Goal: Task Accomplishment & Management: Manage account settings

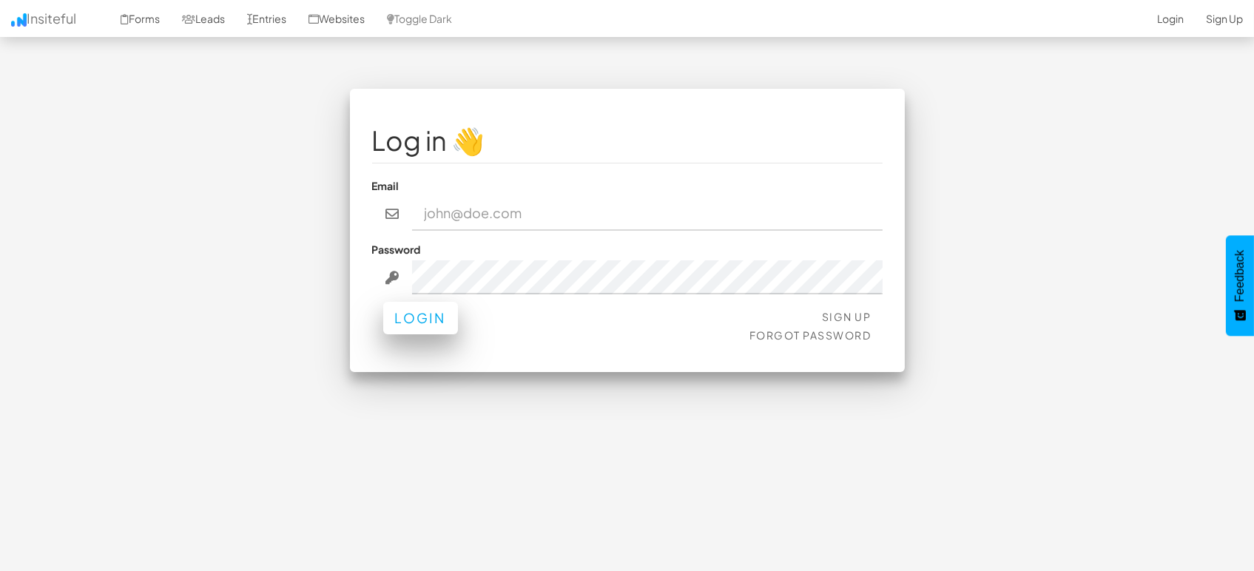
type input "marketing@mapsted.com"
click at [439, 315] on button "Login" at bounding box center [420, 318] width 75 height 33
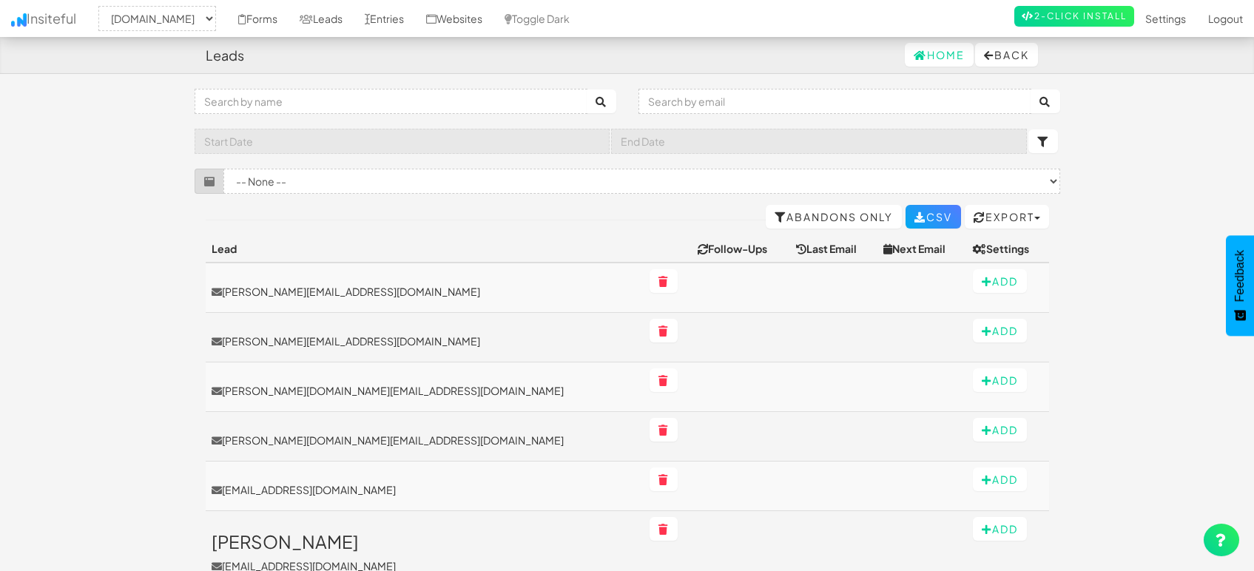
select select "1505"
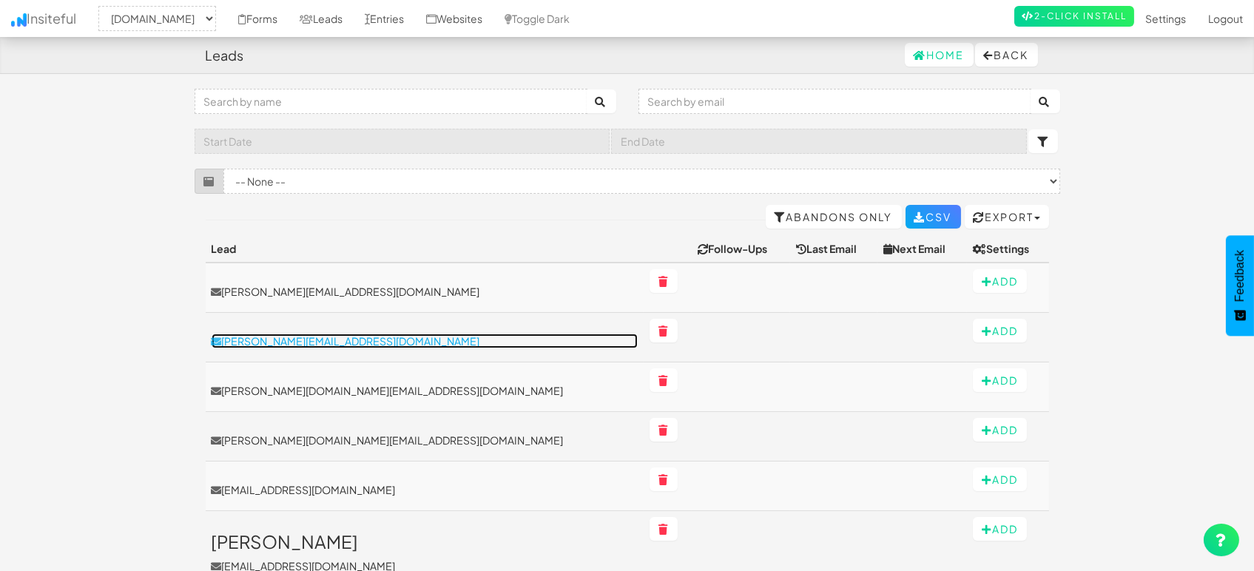
click at [316, 342] on p "[PERSON_NAME][EMAIL_ADDRESS][DOMAIN_NAME]" at bounding box center [425, 341] width 427 height 15
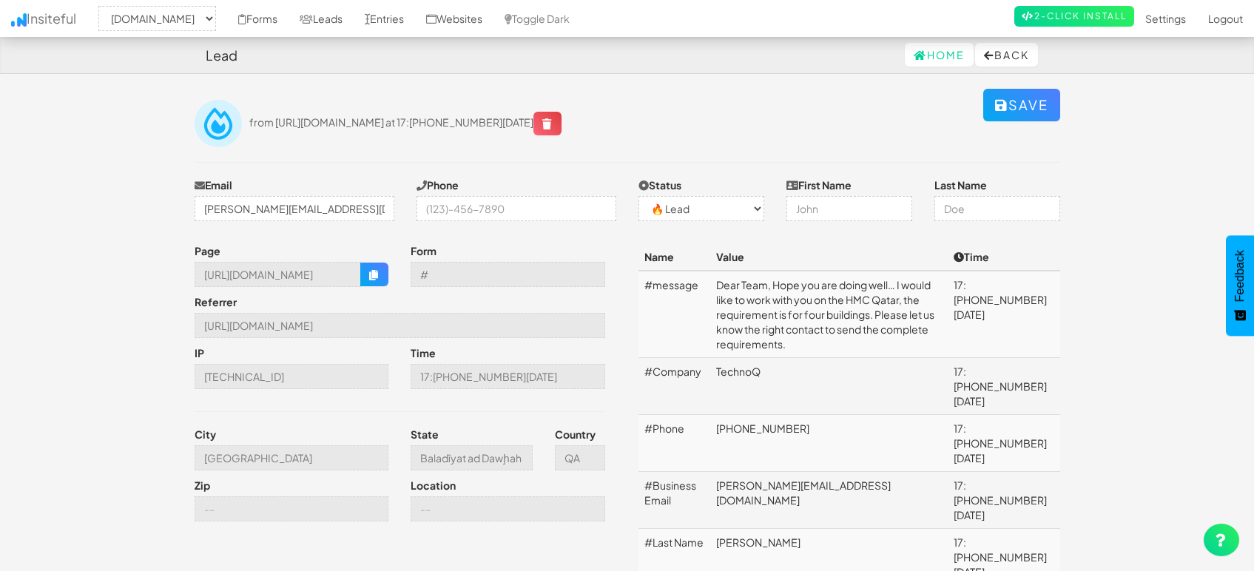
select select "1505"
select select "0"
click at [325, 13] on link "Leads" at bounding box center [320, 18] width 65 height 37
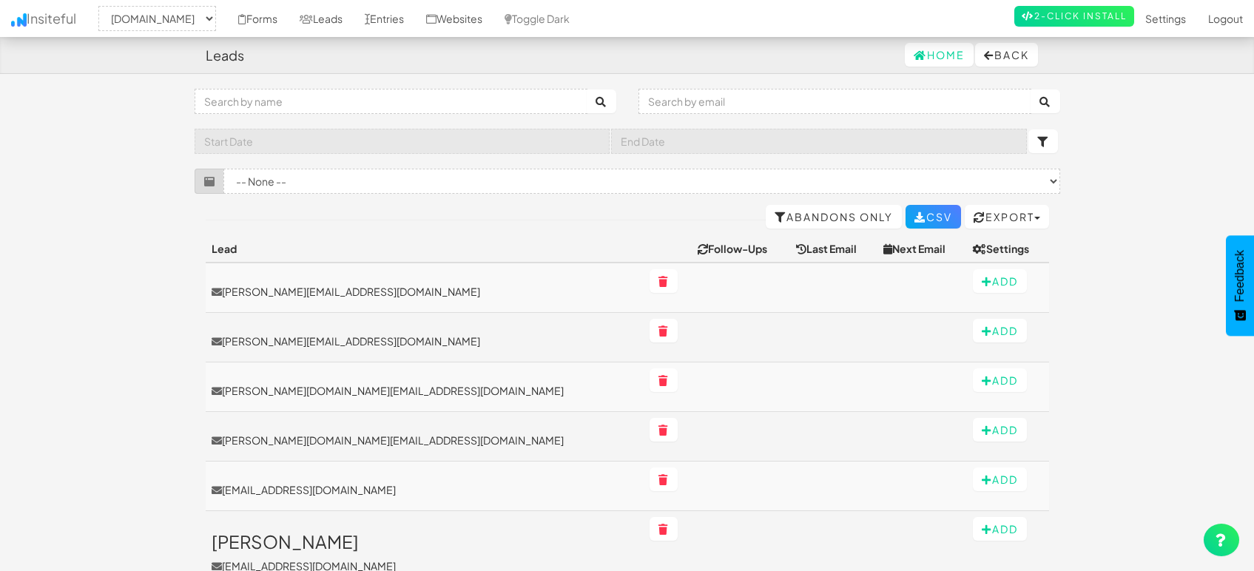
select select "1505"
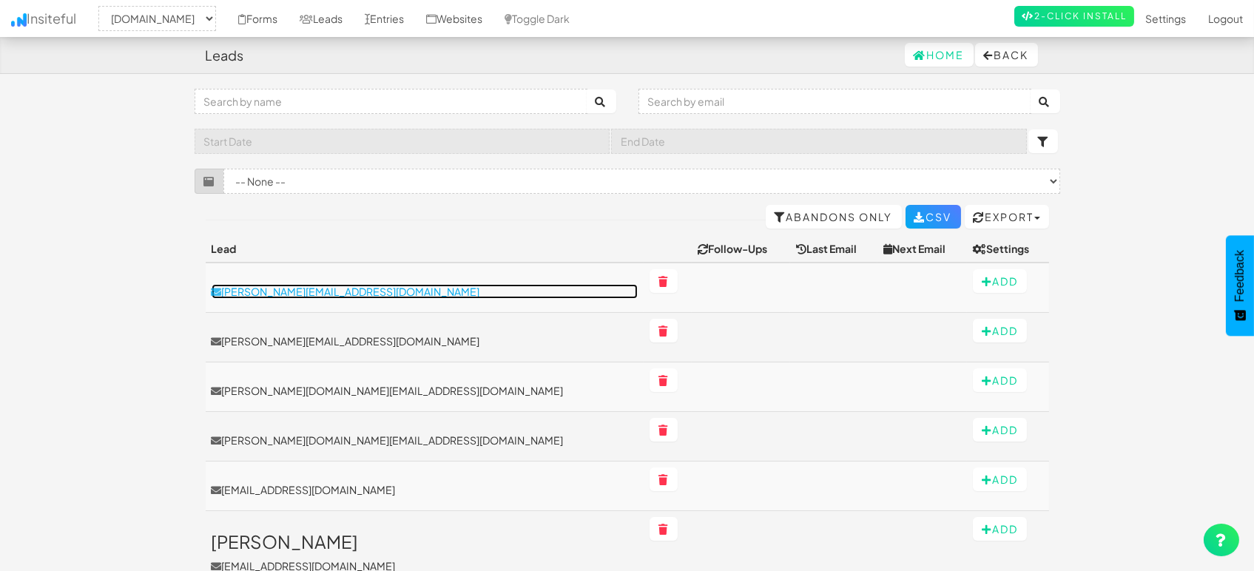
click at [337, 286] on p "shashank@yantrovaa.com" at bounding box center [425, 291] width 427 height 15
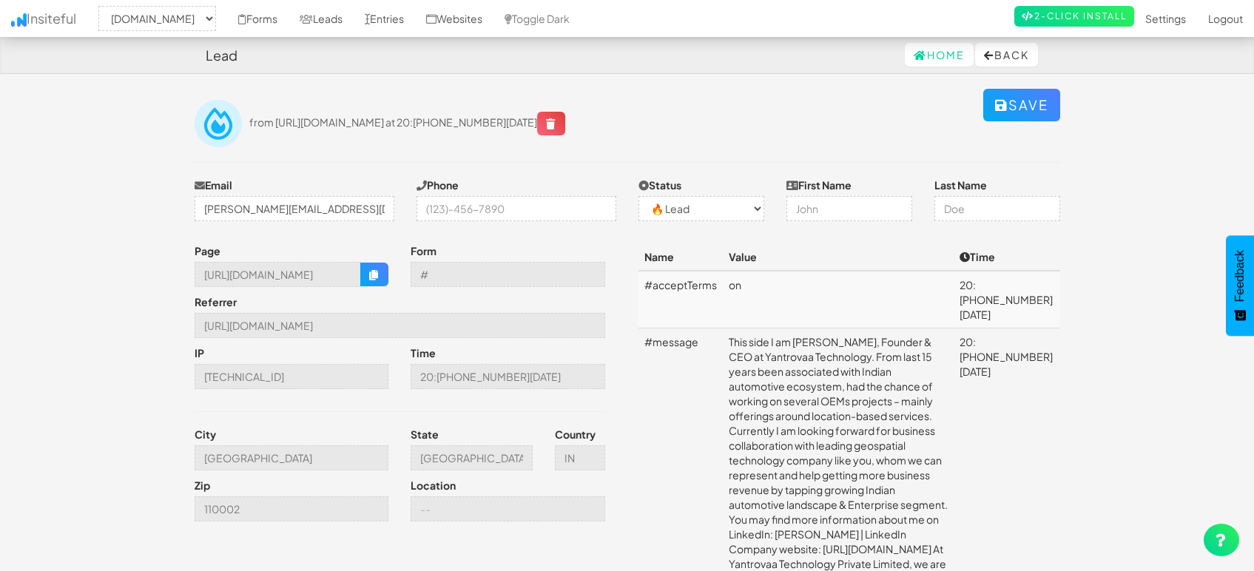
select select "1505"
select select "0"
click at [294, 460] on input "New Delhi" at bounding box center [292, 457] width 195 height 25
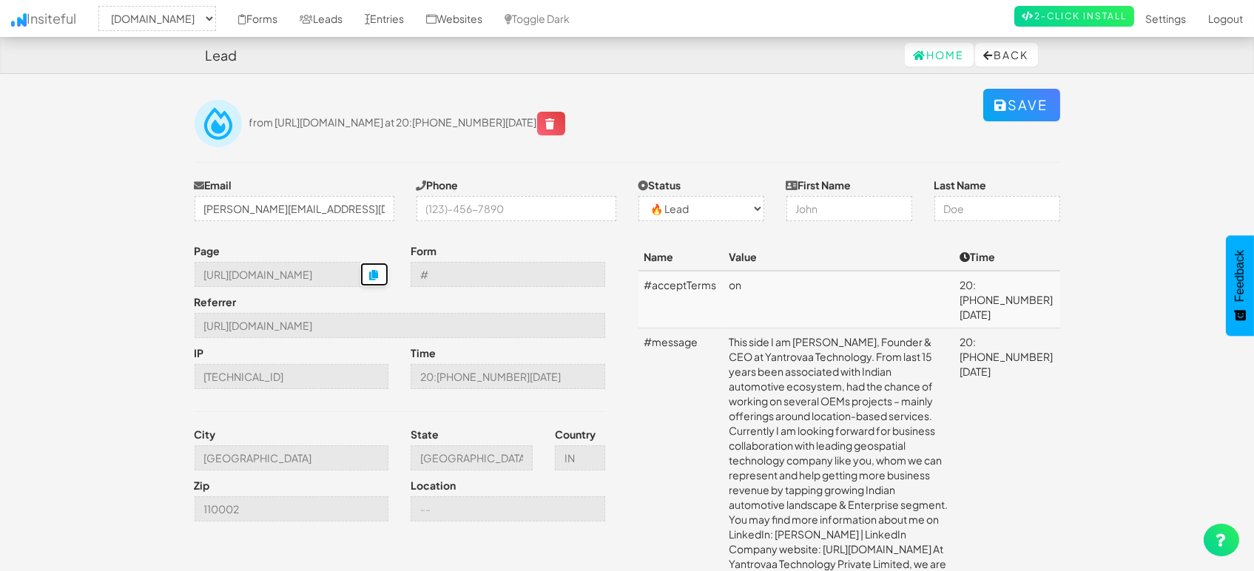
click at [387, 273] on button "button" at bounding box center [374, 275] width 28 height 24
click at [336, 18] on link "Leads" at bounding box center [320, 18] width 65 height 37
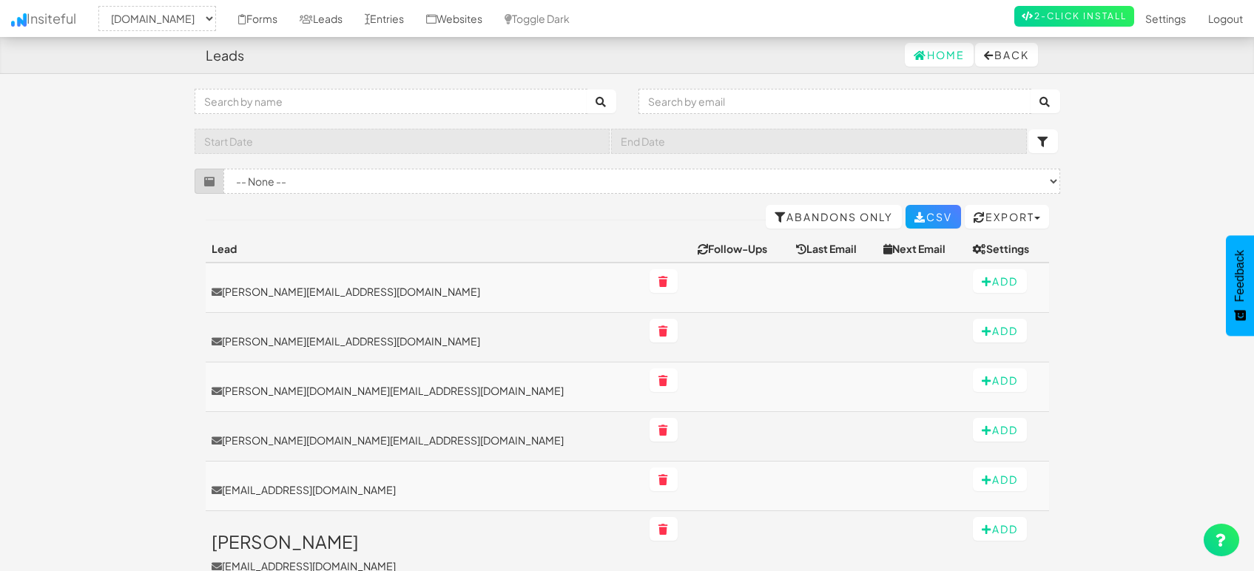
select select "1505"
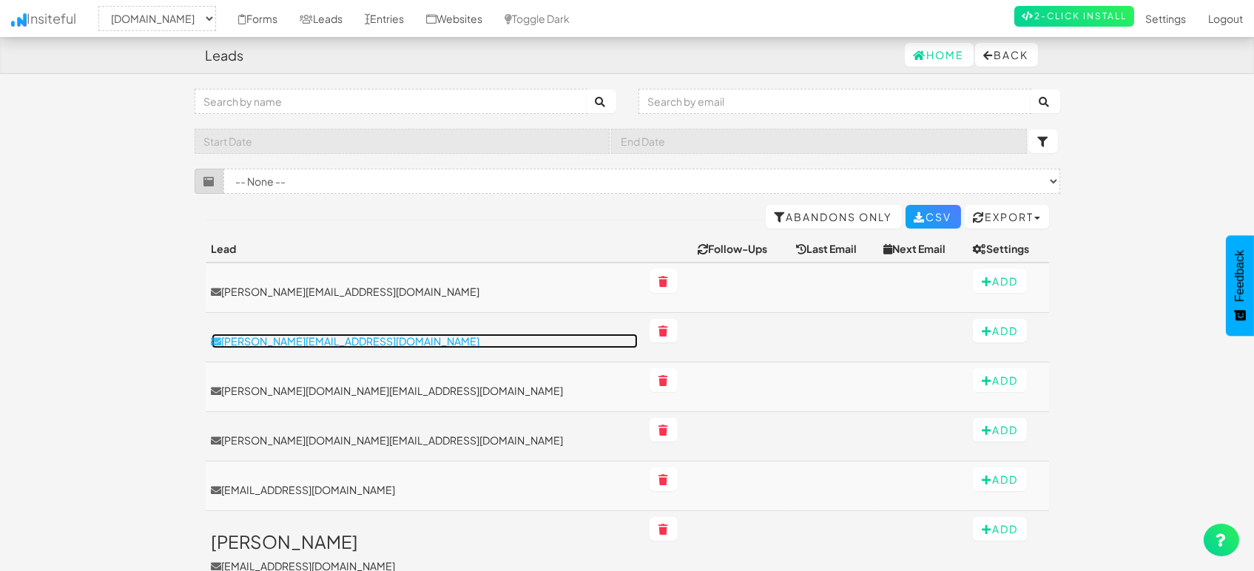
click at [303, 339] on p "[PERSON_NAME][EMAIL_ADDRESS][DOMAIN_NAME]" at bounding box center [425, 341] width 427 height 15
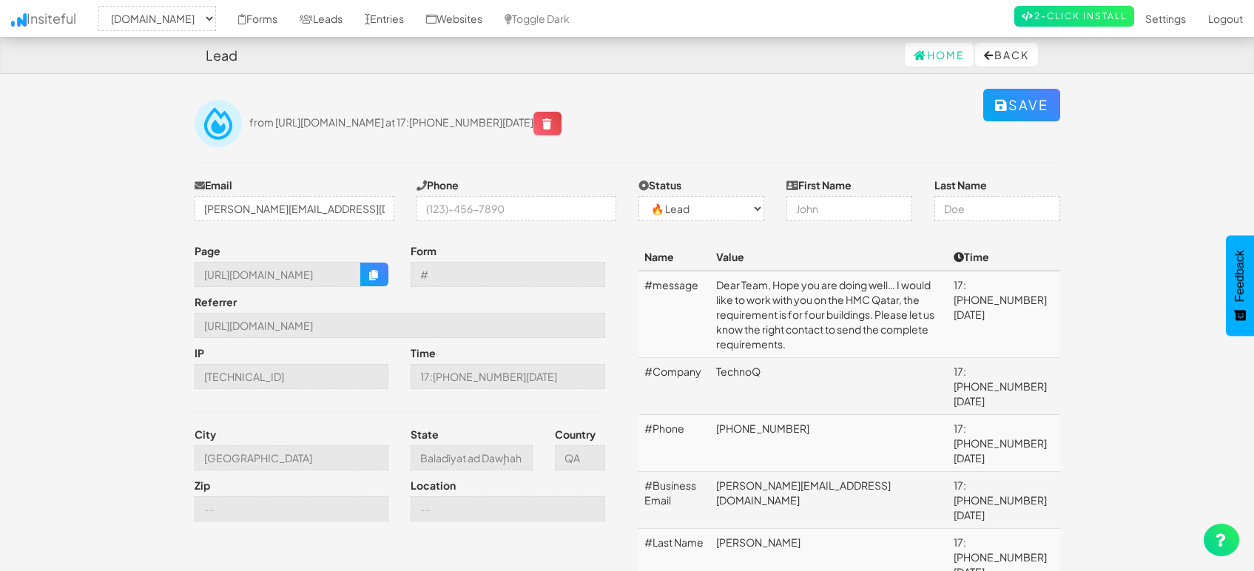
select select "1505"
select select "0"
click at [379, 277] on icon "button" at bounding box center [374, 275] width 10 height 10
click at [388, 24] on link "Entries" at bounding box center [384, 18] width 61 height 37
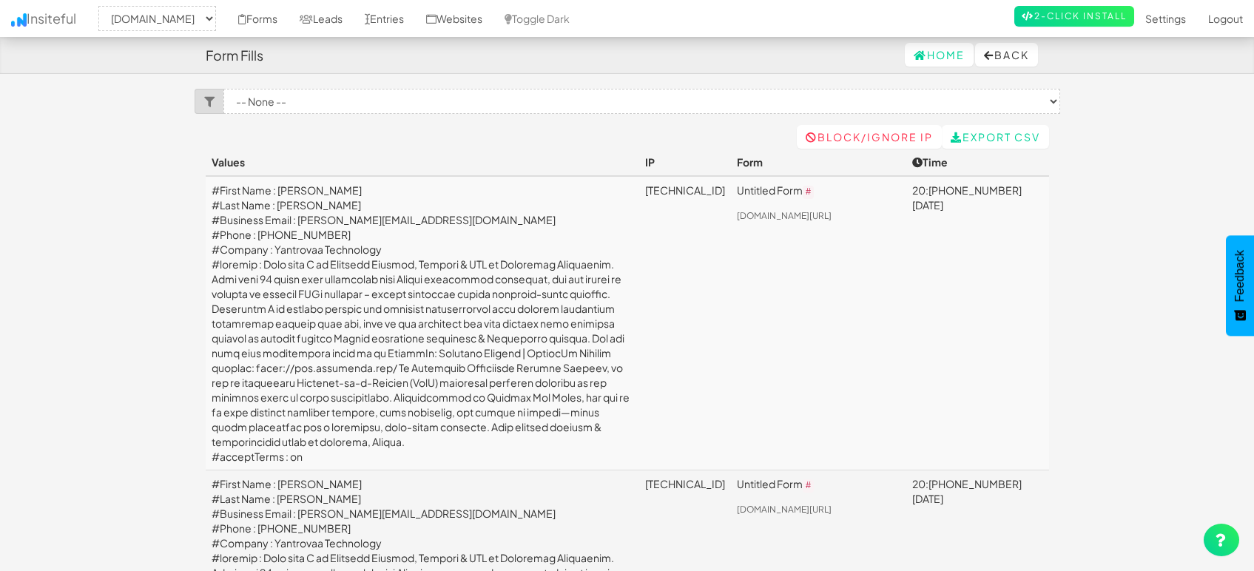
select select "1505"
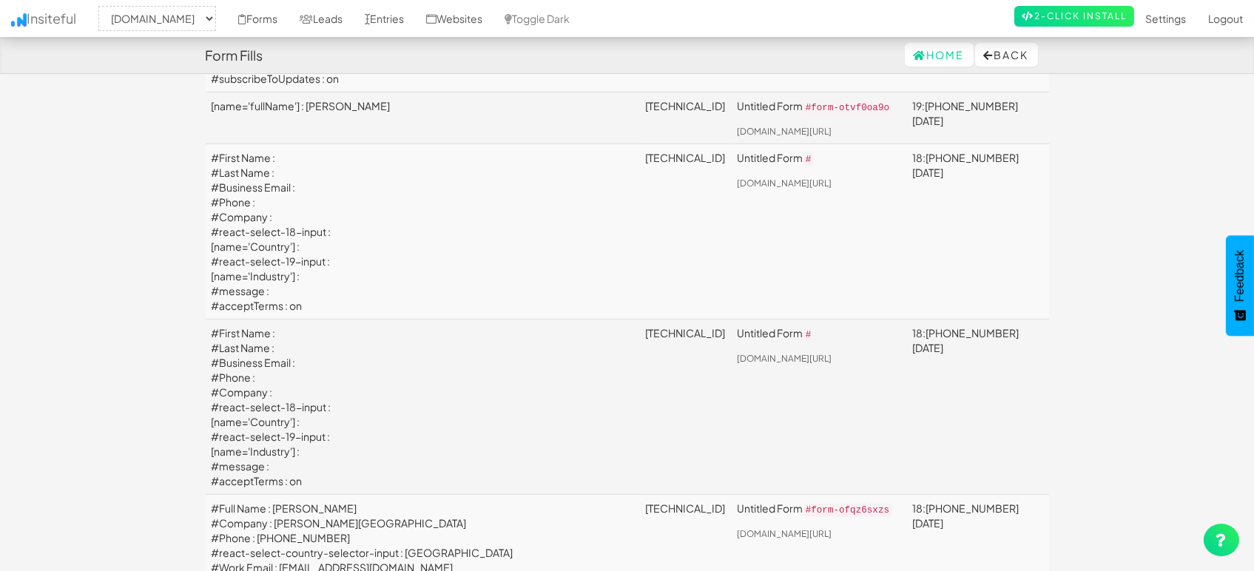
scroll to position [2301, 0]
